Goal: Information Seeking & Learning: Learn about a topic

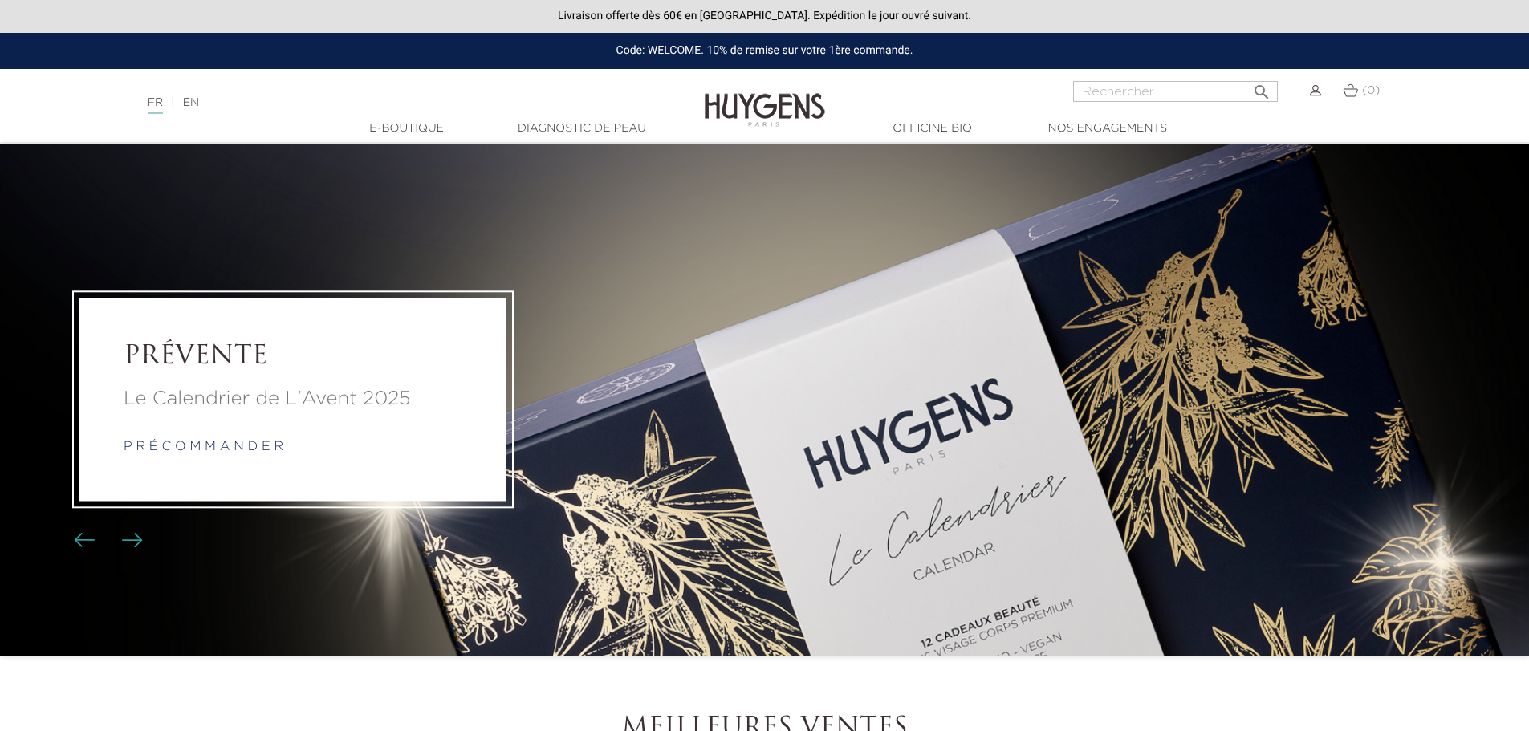
click at [1112, 99] on input "Rechercher" at bounding box center [1175, 91] width 205 height 21
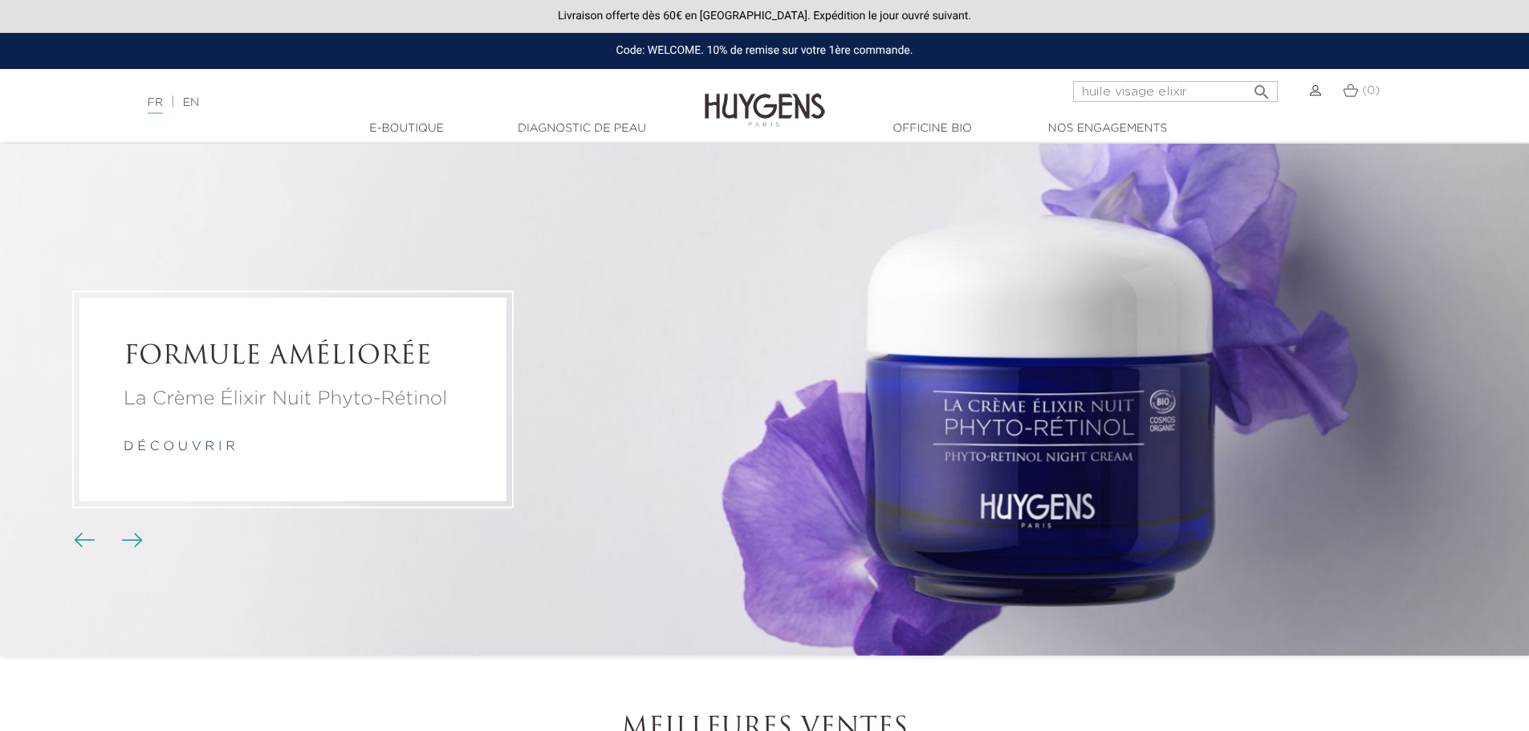
type input "huile visage elixir"
click at [1248, 76] on button " Rechercher" at bounding box center [1262, 87] width 29 height 22
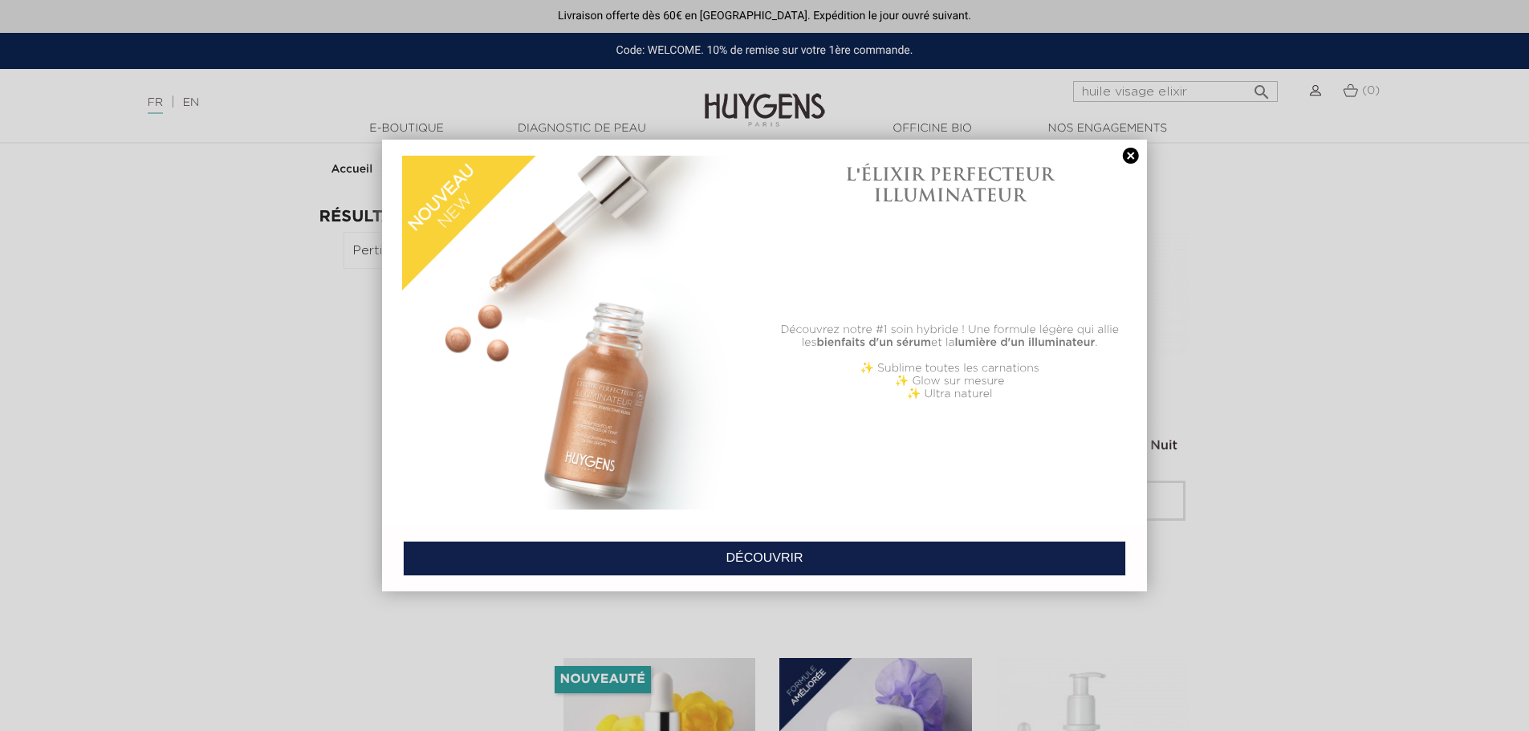
click at [1130, 158] on link at bounding box center [1131, 156] width 22 height 17
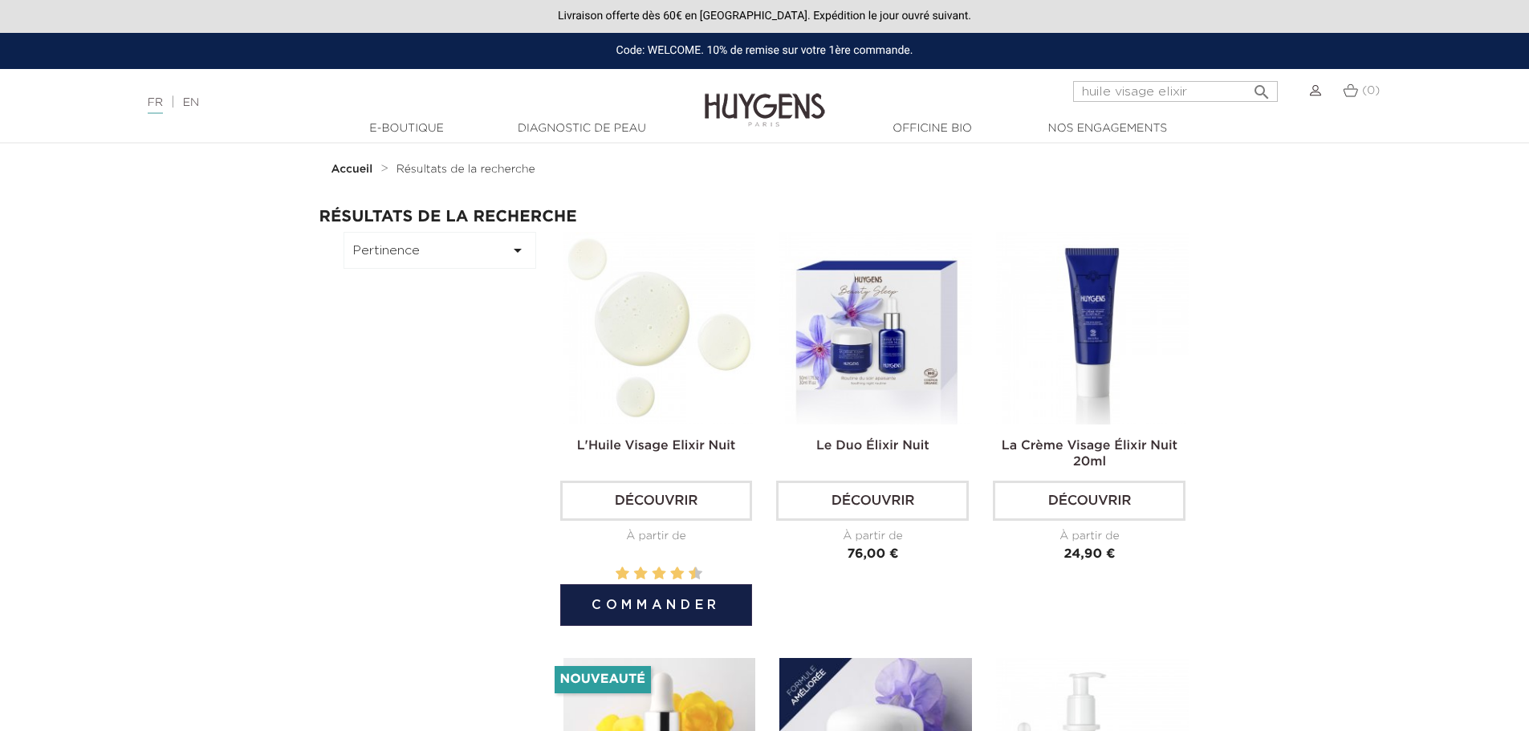
click at [604, 317] on img at bounding box center [660, 328] width 193 height 193
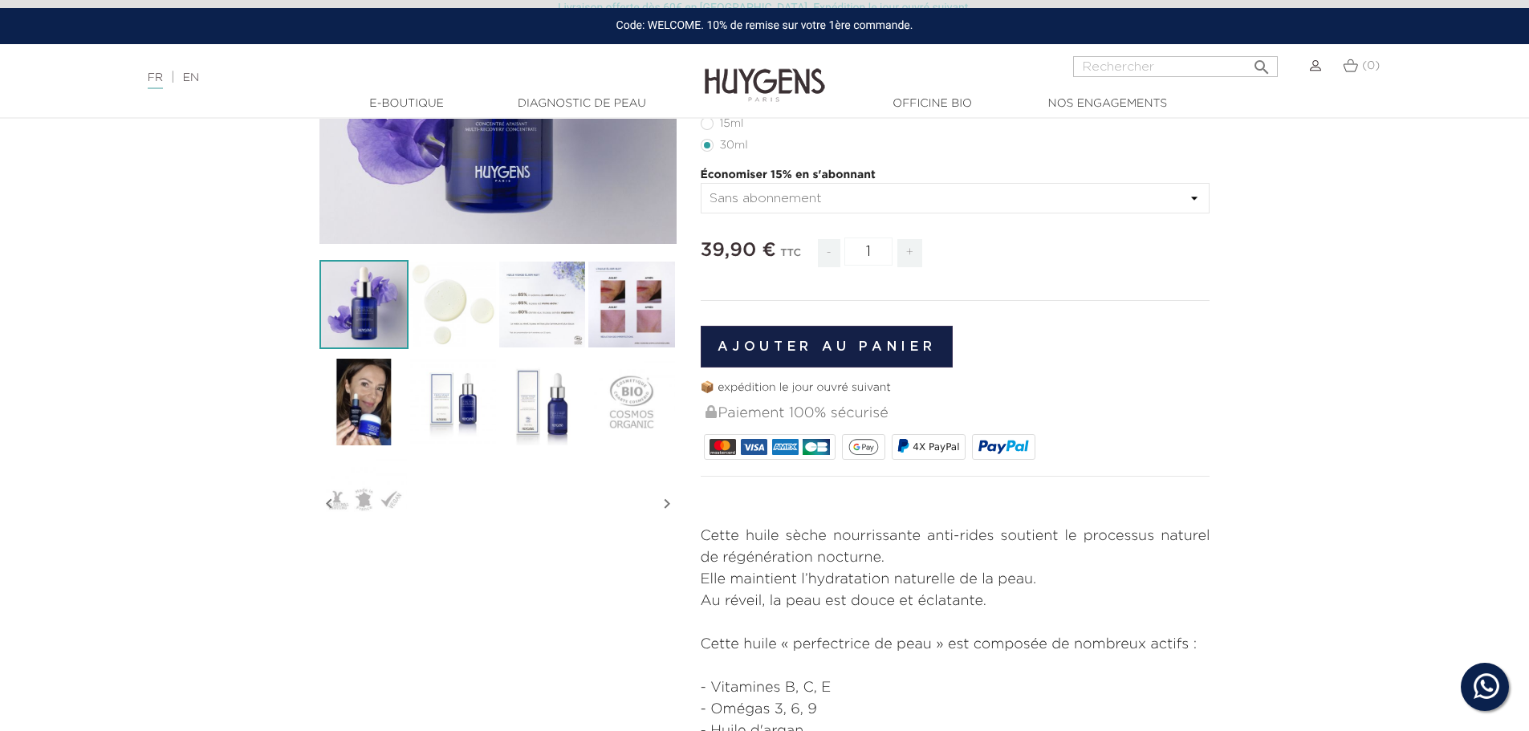
scroll to position [401, 0]
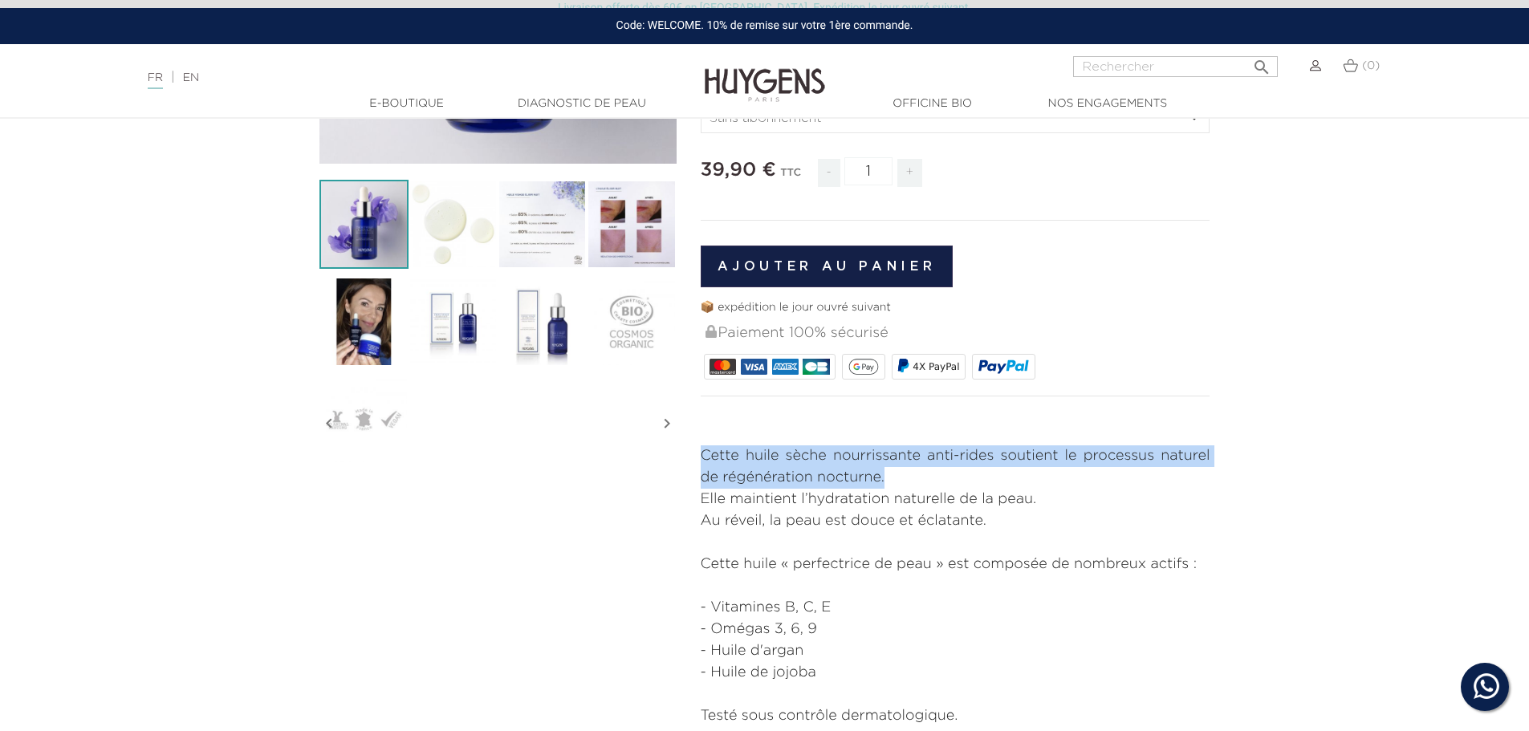
drag, startPoint x: 702, startPoint y: 459, endPoint x: 897, endPoint y: 474, distance: 194.9
click at [897, 474] on p "Cette huile sèche nourrissante anti-rides soutient le processus naturel de régé…" at bounding box center [956, 522] width 510 height 152
copy p "Cette huile sèche nourrissante anti-rides soutient le processus naturel de régé…"
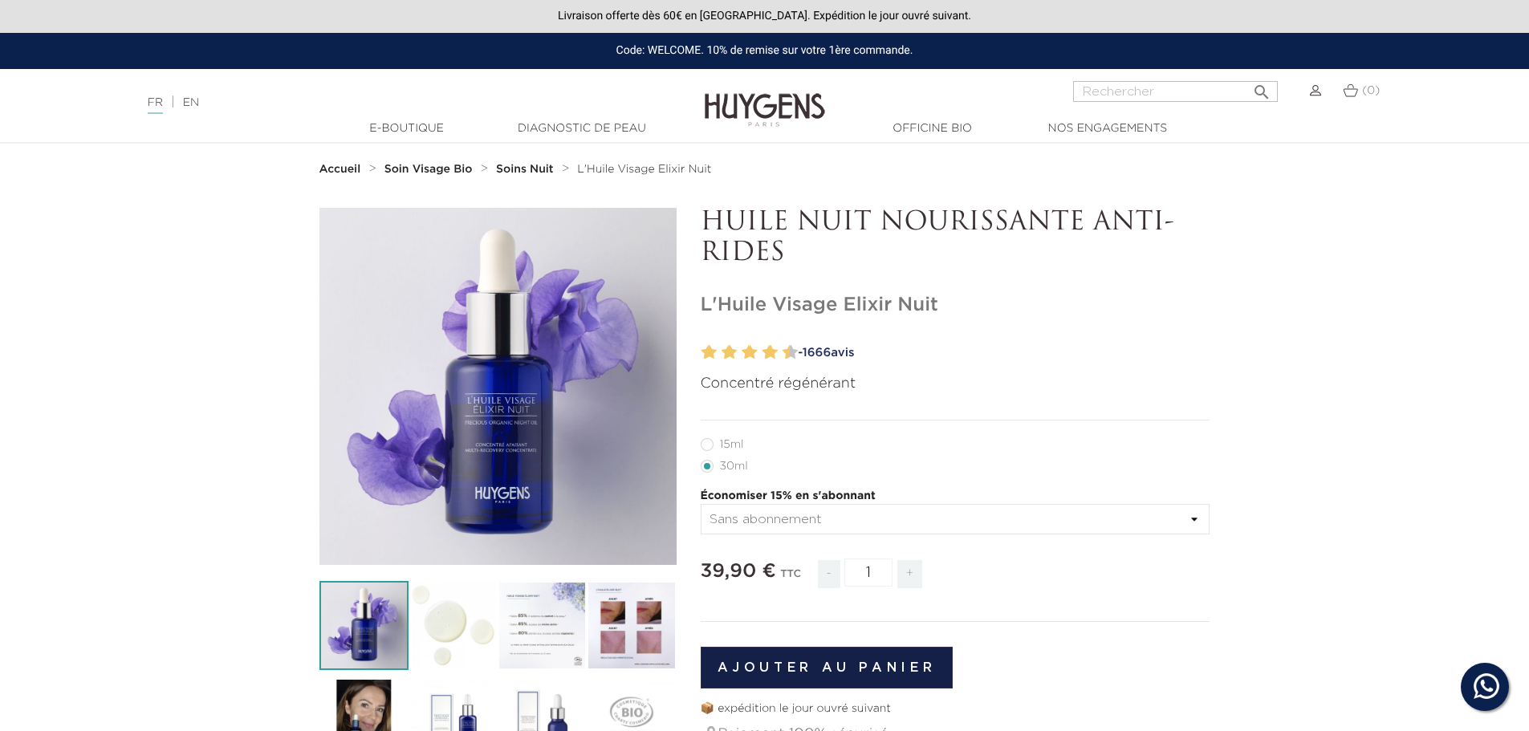
scroll to position [401, 0]
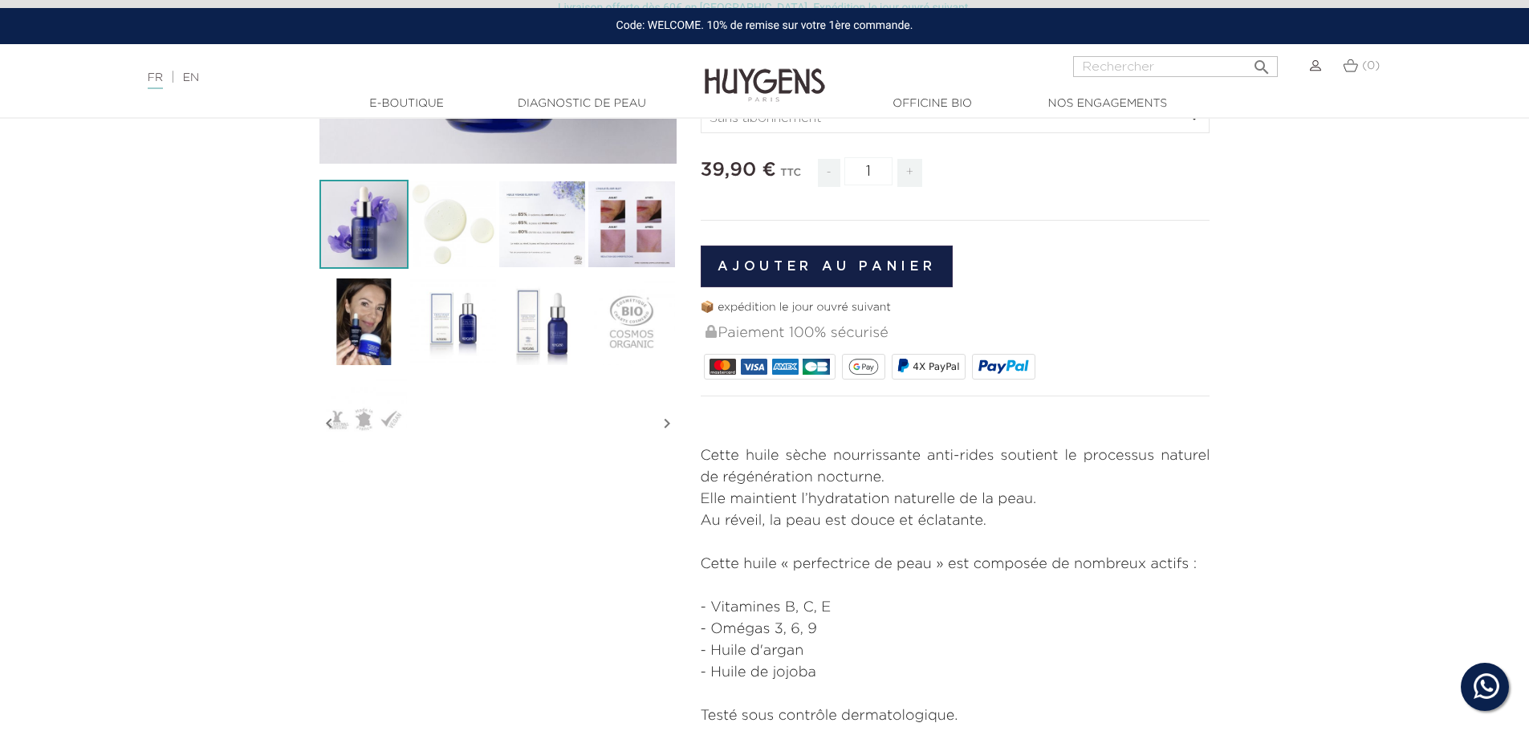
click at [1095, 82] on div " Rechercher" at bounding box center [1175, 75] width 205 height 39
type input "crème jour concentrée"
click at [1248, 51] on button " Rechercher" at bounding box center [1262, 62] width 29 height 22
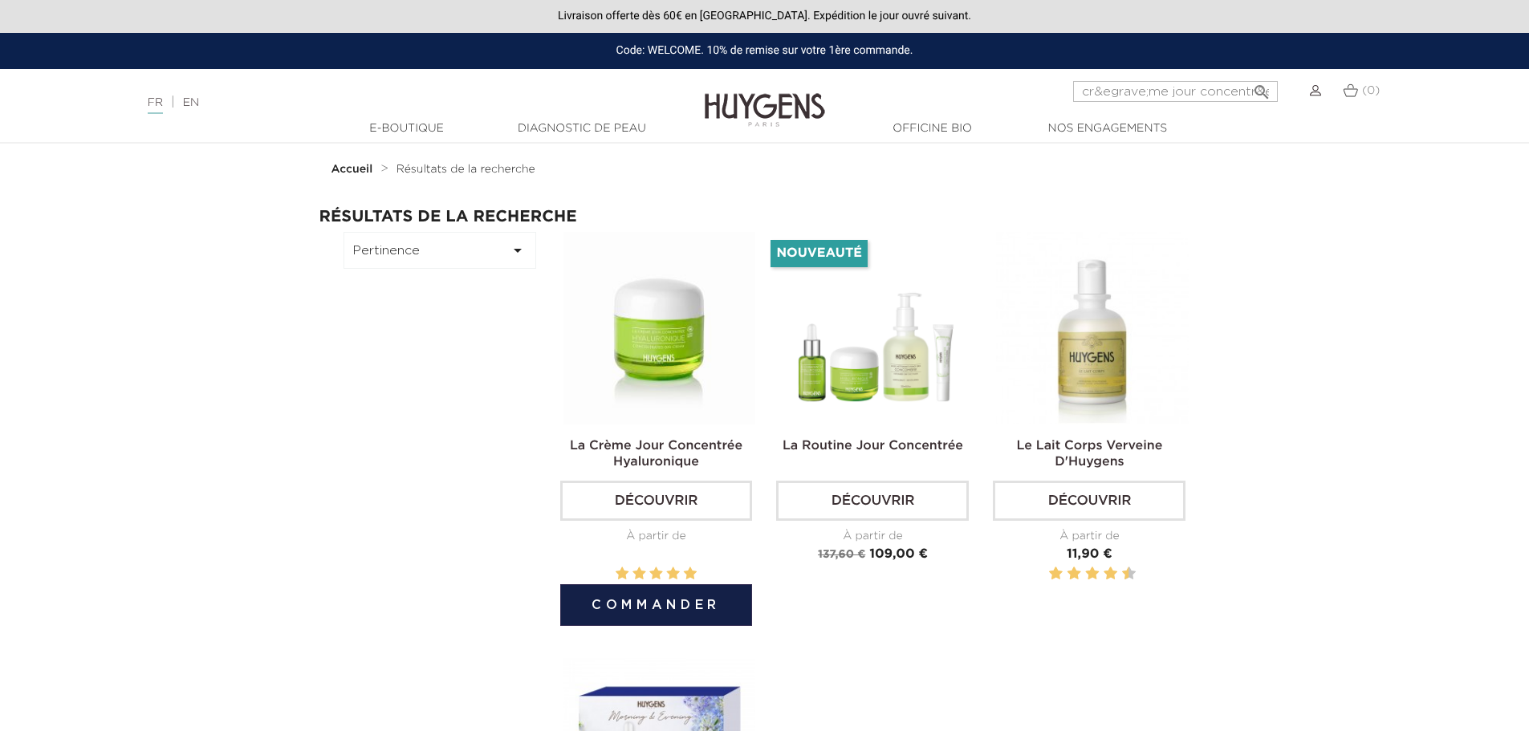
click at [637, 332] on img at bounding box center [660, 328] width 193 height 193
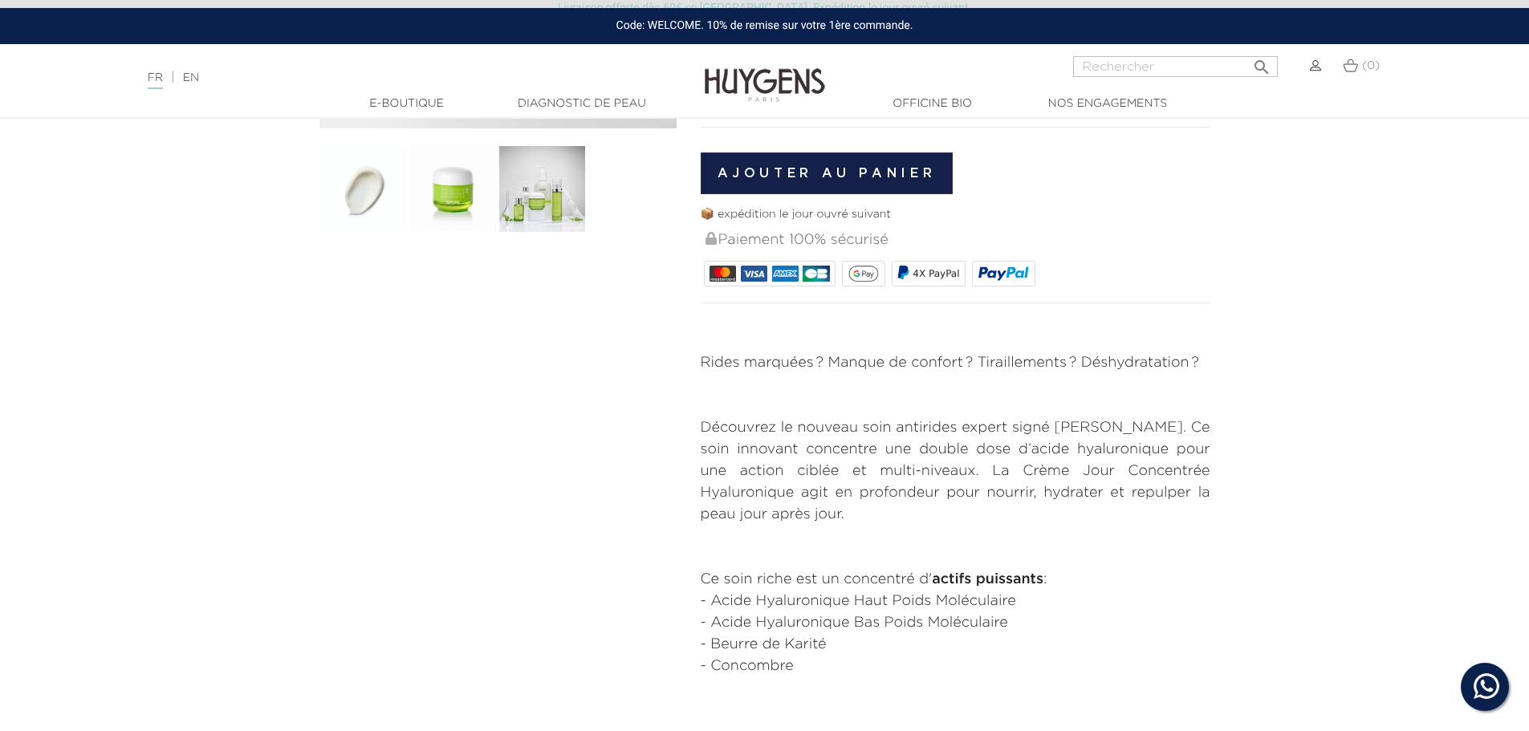
scroll to position [401, 0]
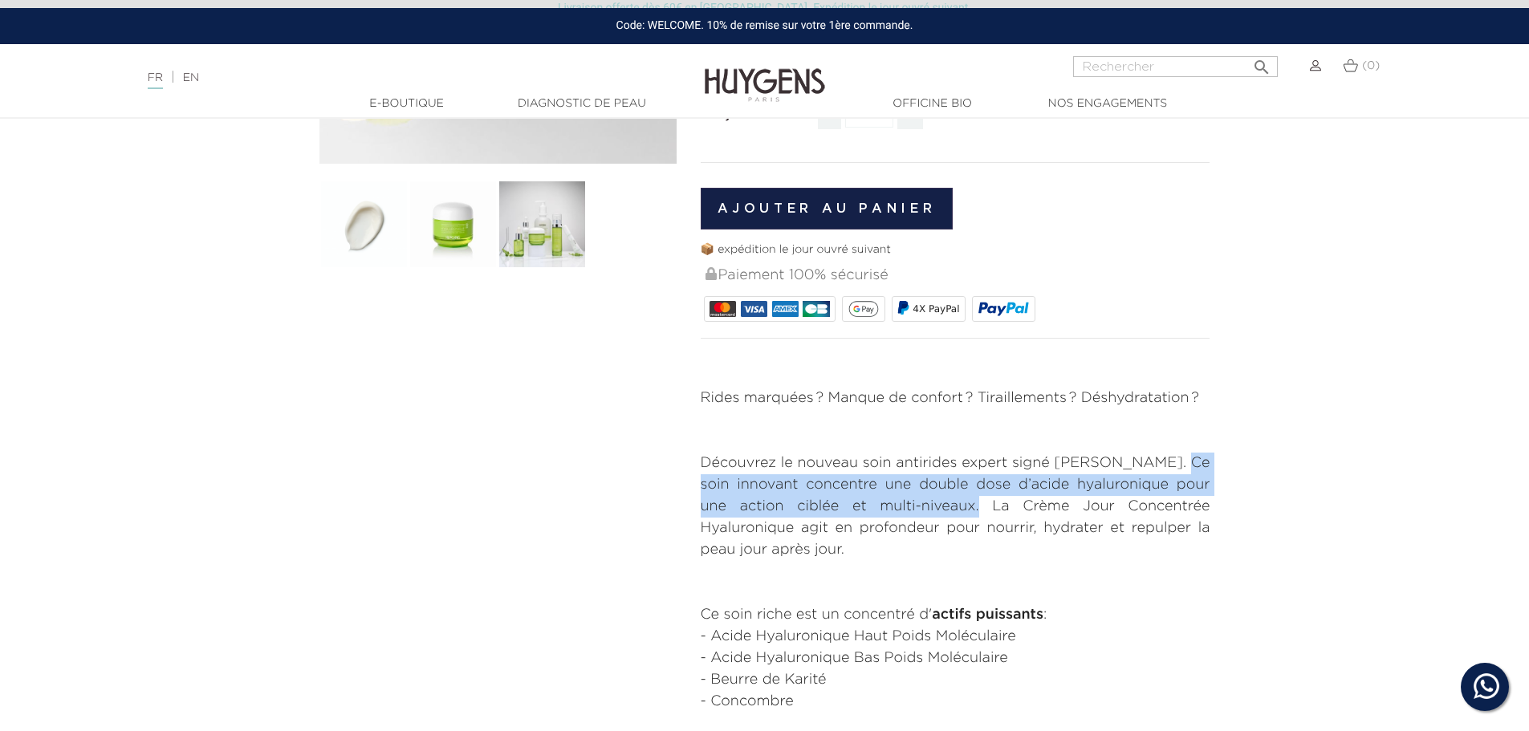
drag, startPoint x: 1193, startPoint y: 460, endPoint x: 984, endPoint y: 513, distance: 215.4
click at [984, 513] on p "Découvrez le nouveau soin antirides expert signé [PERSON_NAME]. Ce soin innovan…" at bounding box center [956, 507] width 510 height 108
copy p "Ce soin innovant concentre une double dose d’acide hyaluronique pour une action…"
